Goal: Task Accomplishment & Management: Manage account settings

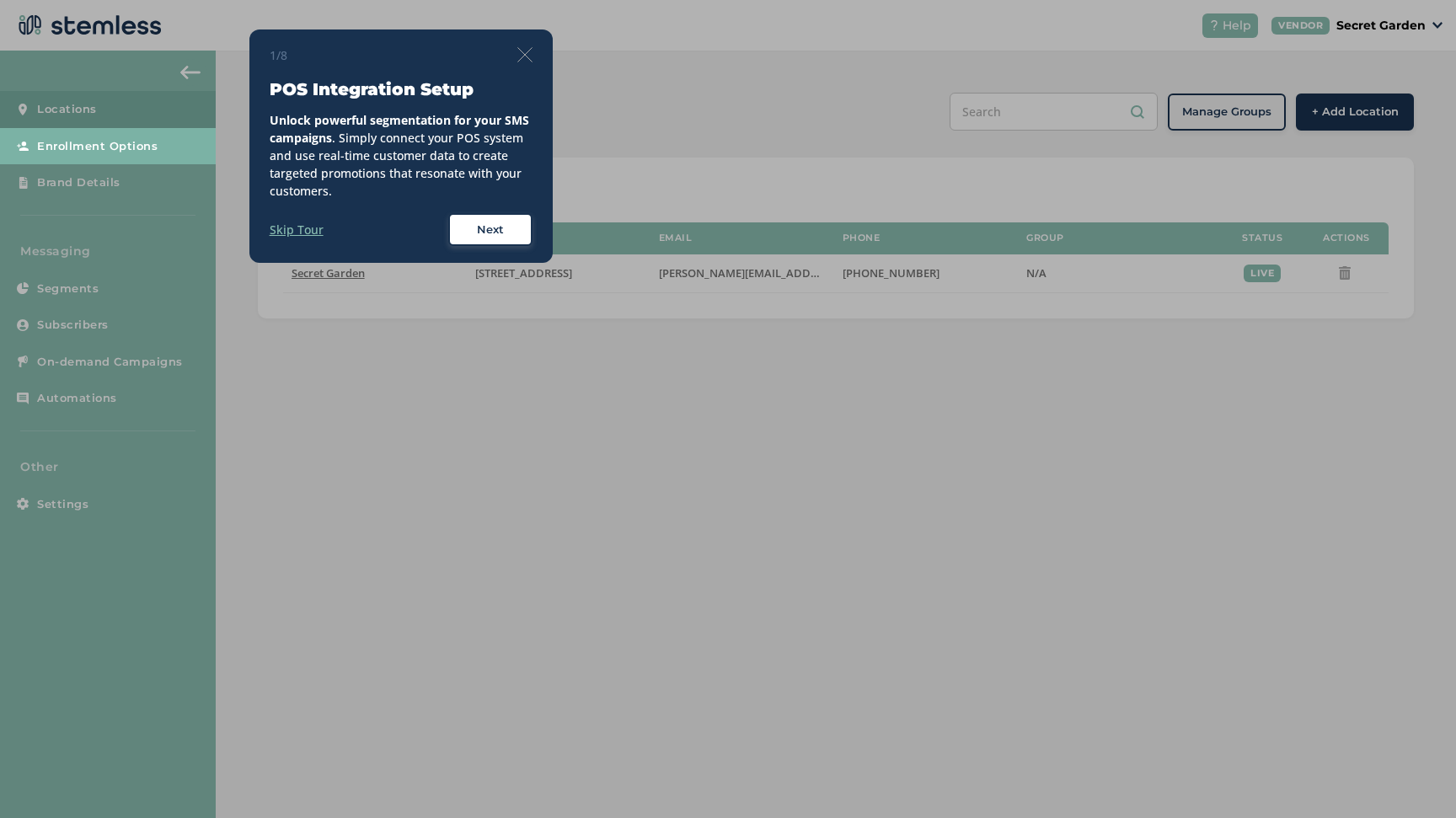
click at [520, 59] on img at bounding box center [525, 55] width 15 height 15
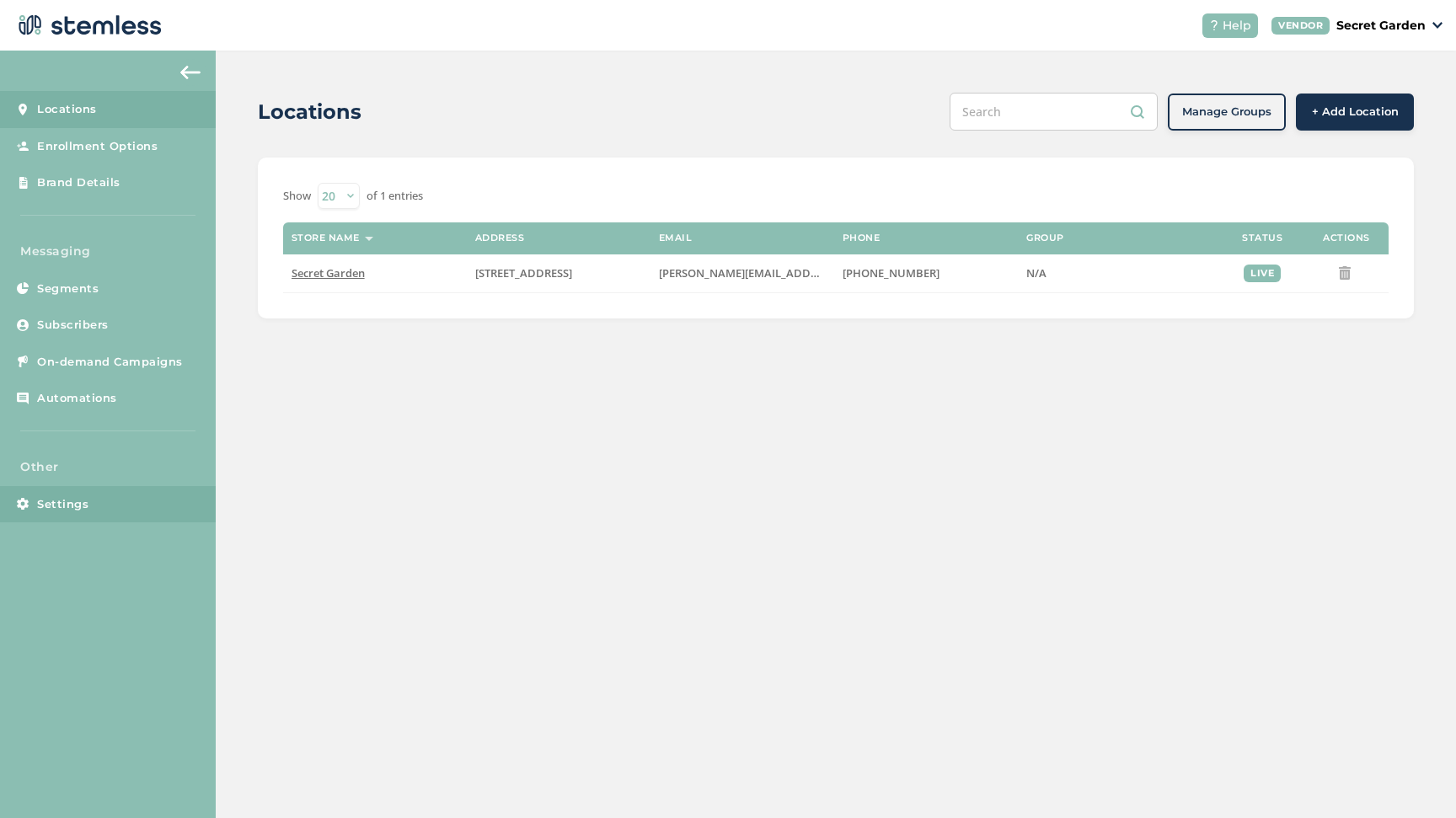
click at [59, 494] on link "Settings" at bounding box center [107, 504] width 216 height 37
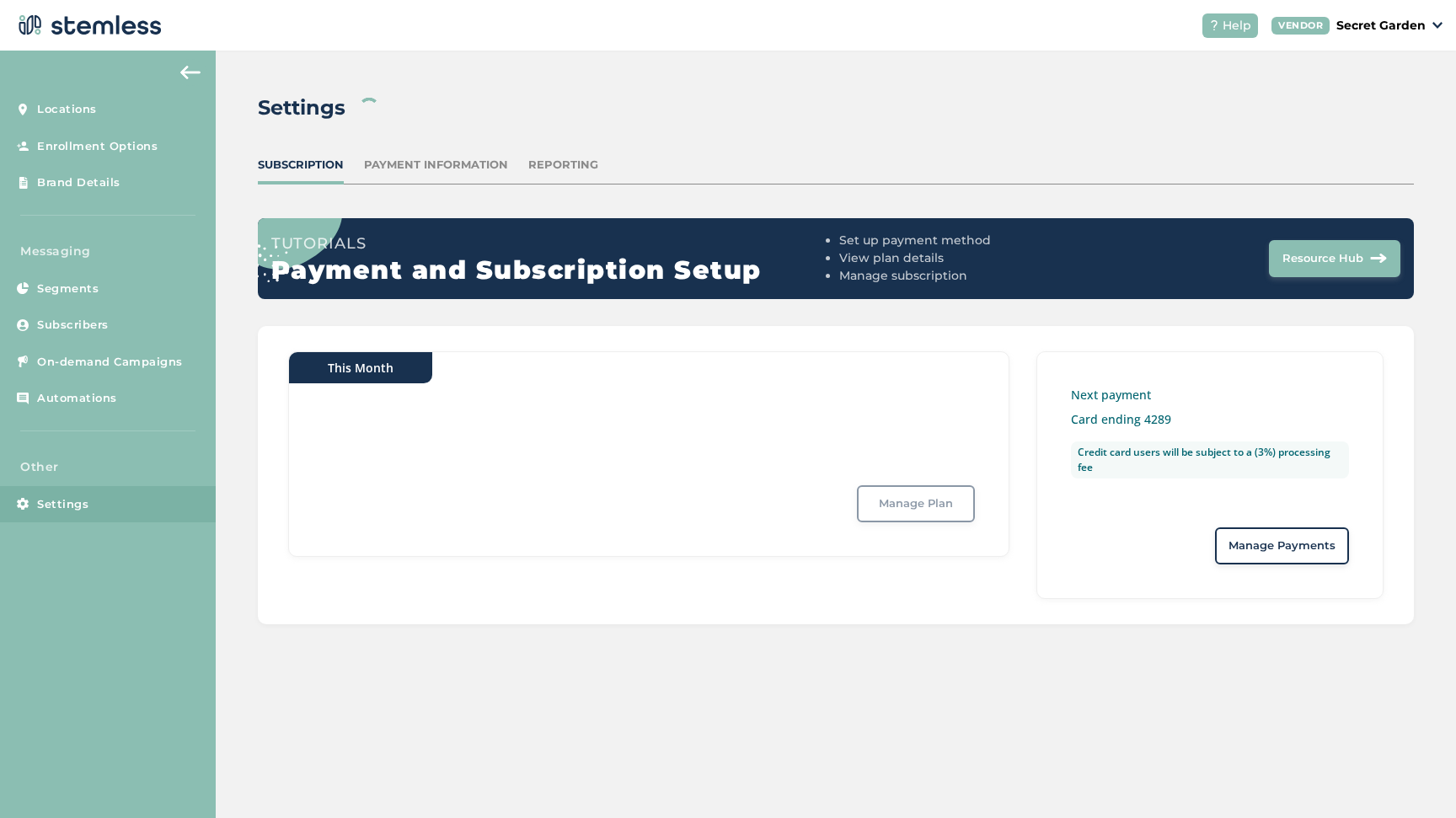
click at [1265, 542] on span "Manage Payments" at bounding box center [1282, 546] width 107 height 17
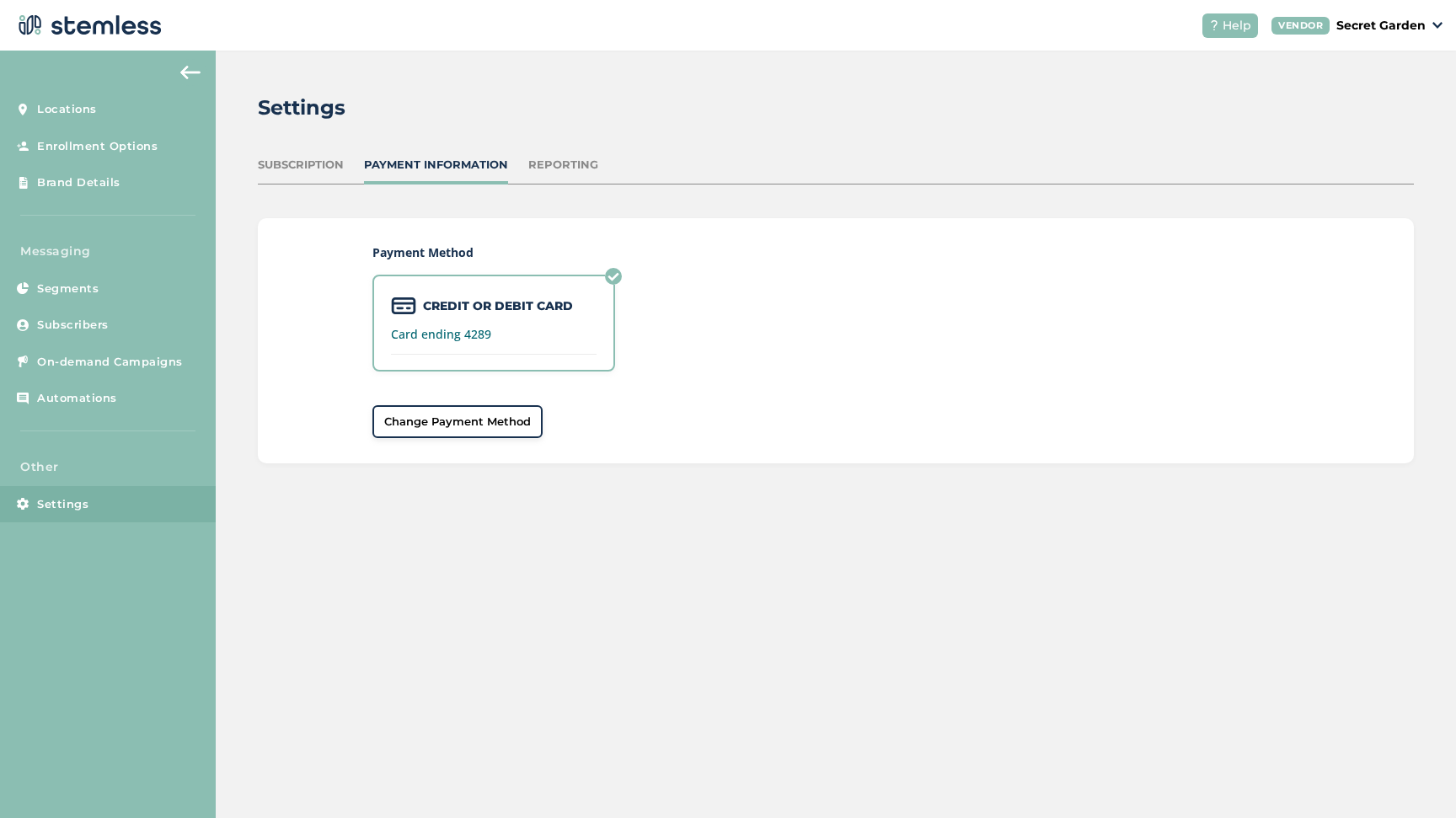
click at [496, 427] on span "Change Payment Method" at bounding box center [458, 422] width 147 height 17
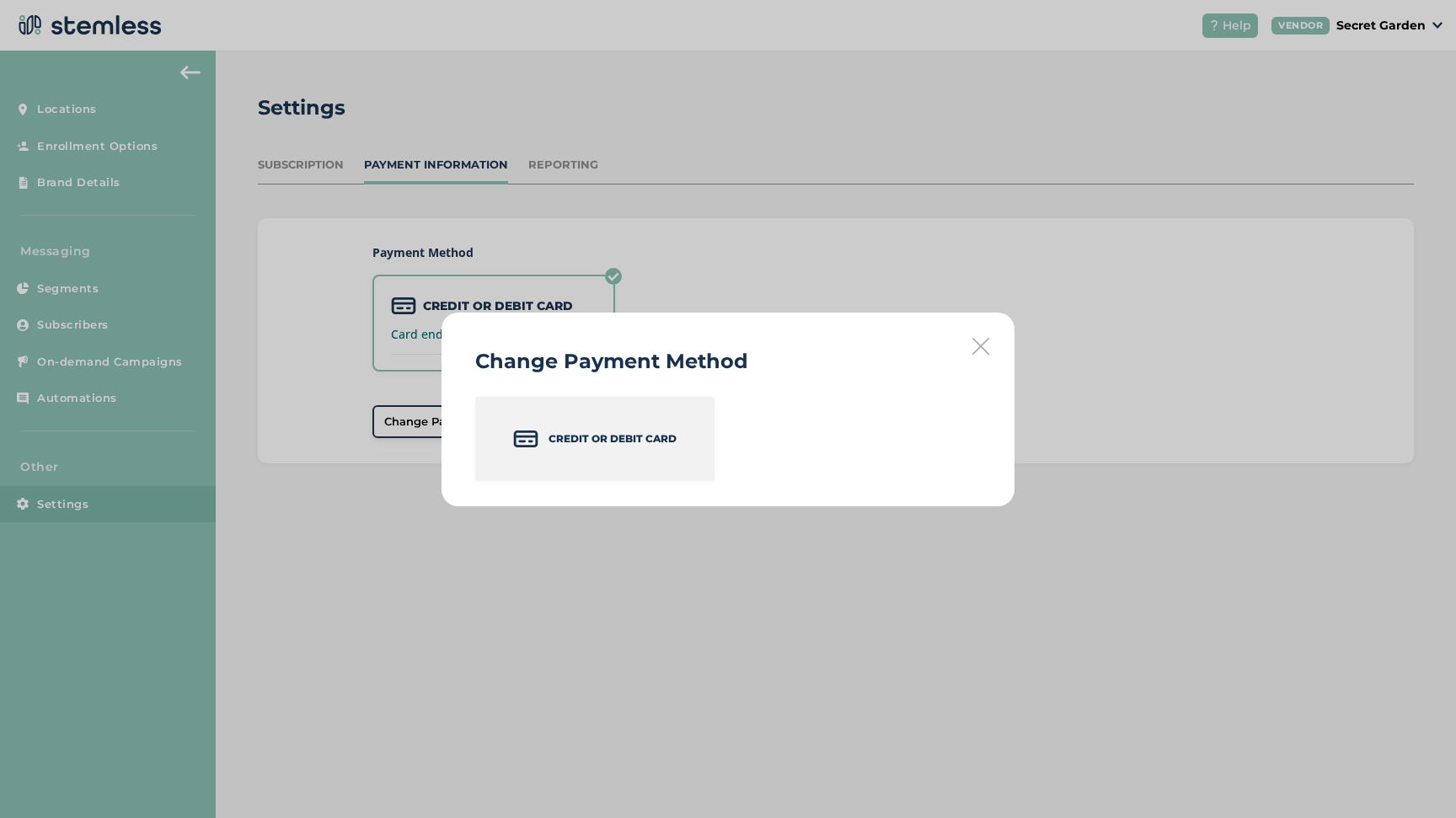
click at [662, 441] on p "Credit or Debit Card" at bounding box center [613, 439] width 129 height 15
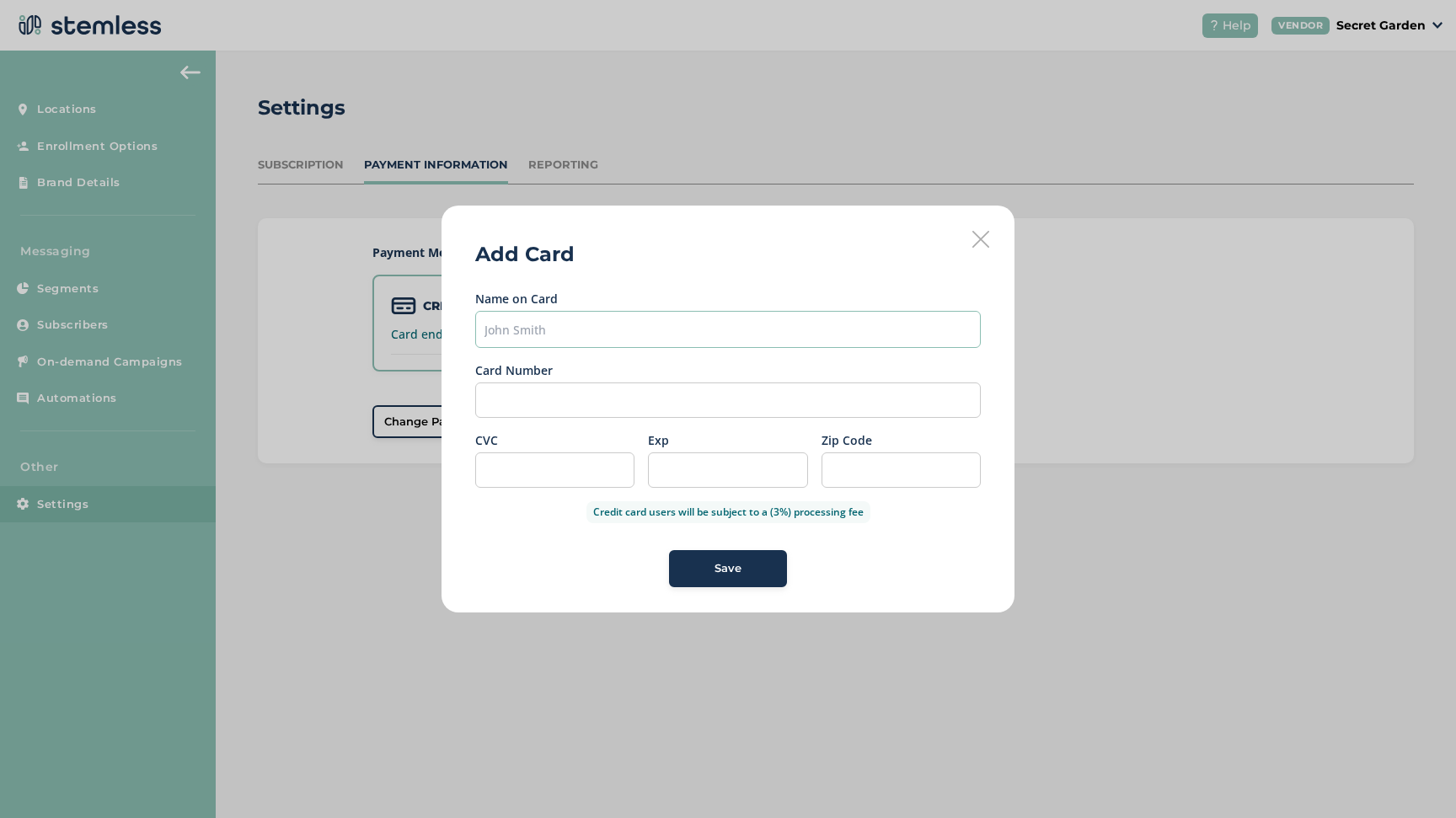
click at [590, 328] on input "text" at bounding box center [727, 329] width 505 height 37
type input "[PERSON_NAME]"
click at [763, 476] on div at bounding box center [728, 470] width 159 height 35
click at [771, 564] on div "Save" at bounding box center [728, 569] width 91 height 17
